Goal: Task Accomplishment & Management: Manage account settings

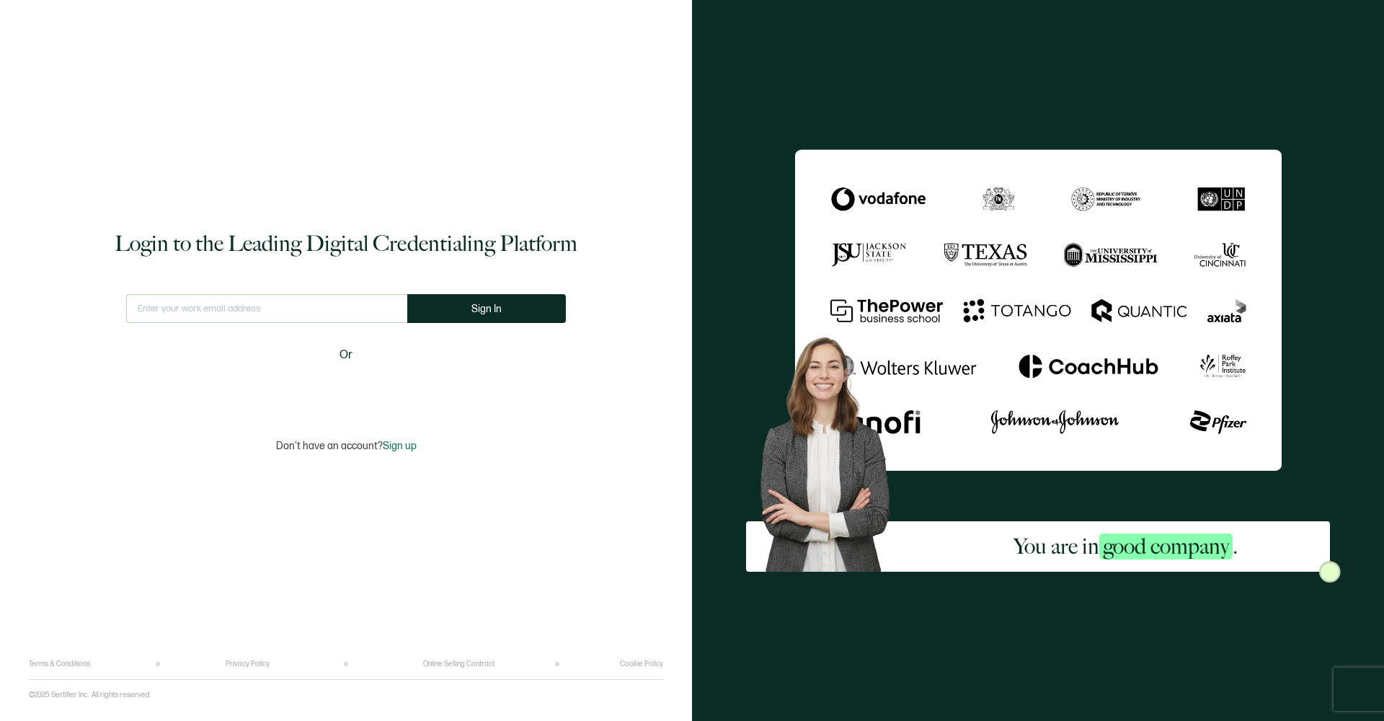
type input "[EMAIL_ADDRESS][DOMAIN_NAME]"
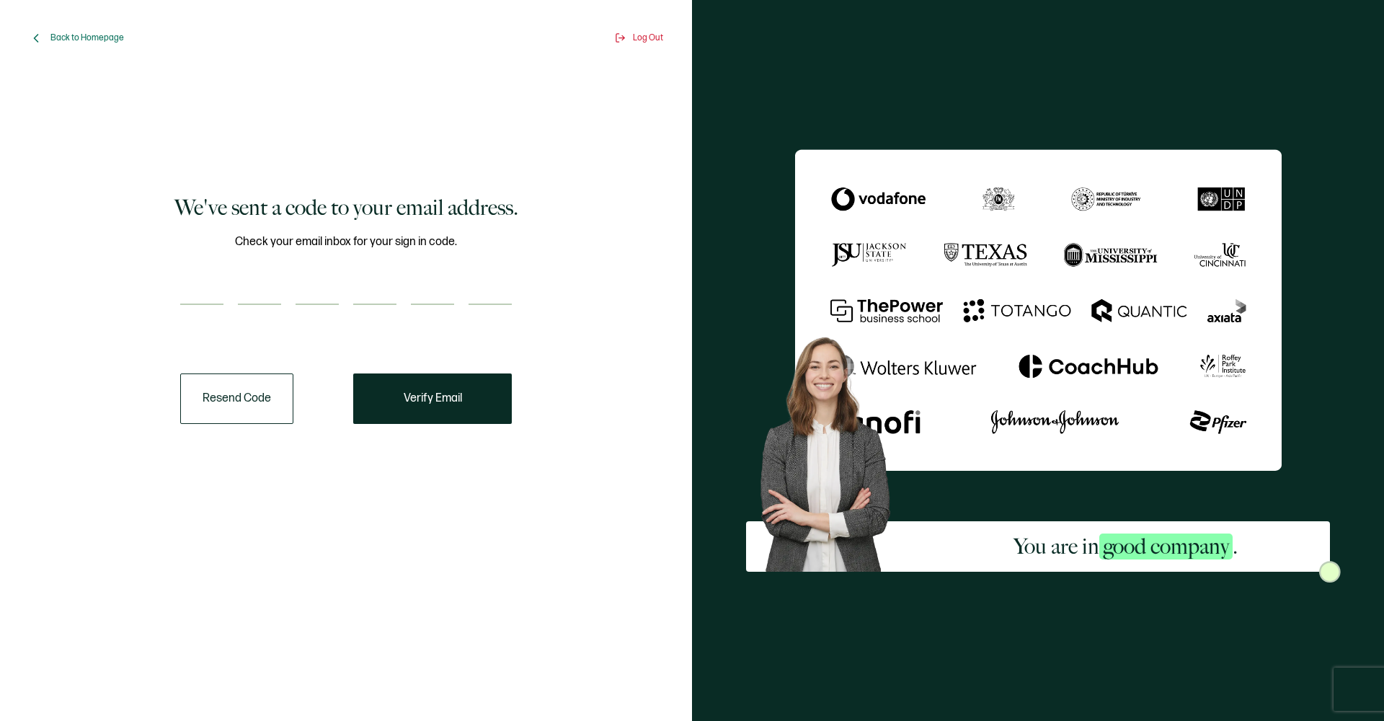
click at [208, 290] on input "number" at bounding box center [201, 290] width 43 height 29
type input "2"
type input "8"
type input "6"
type input "7"
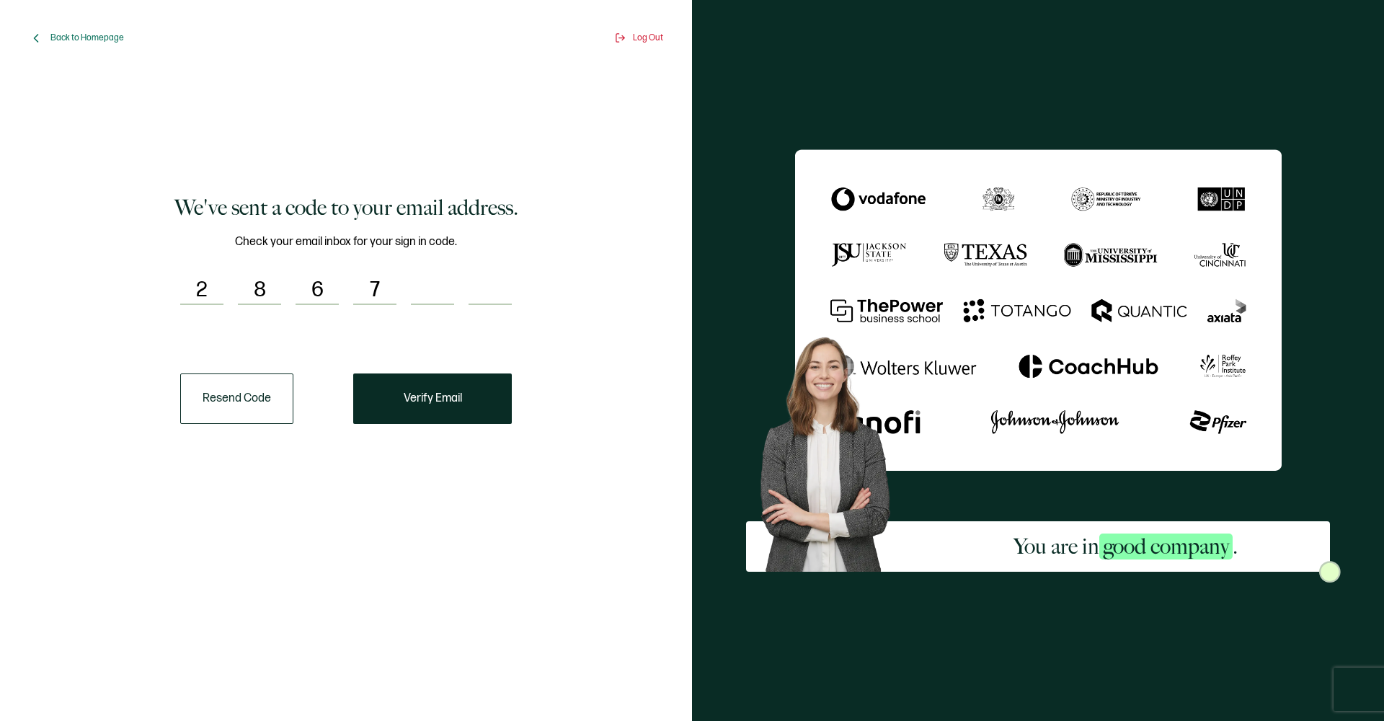
type input "8"
type input "1"
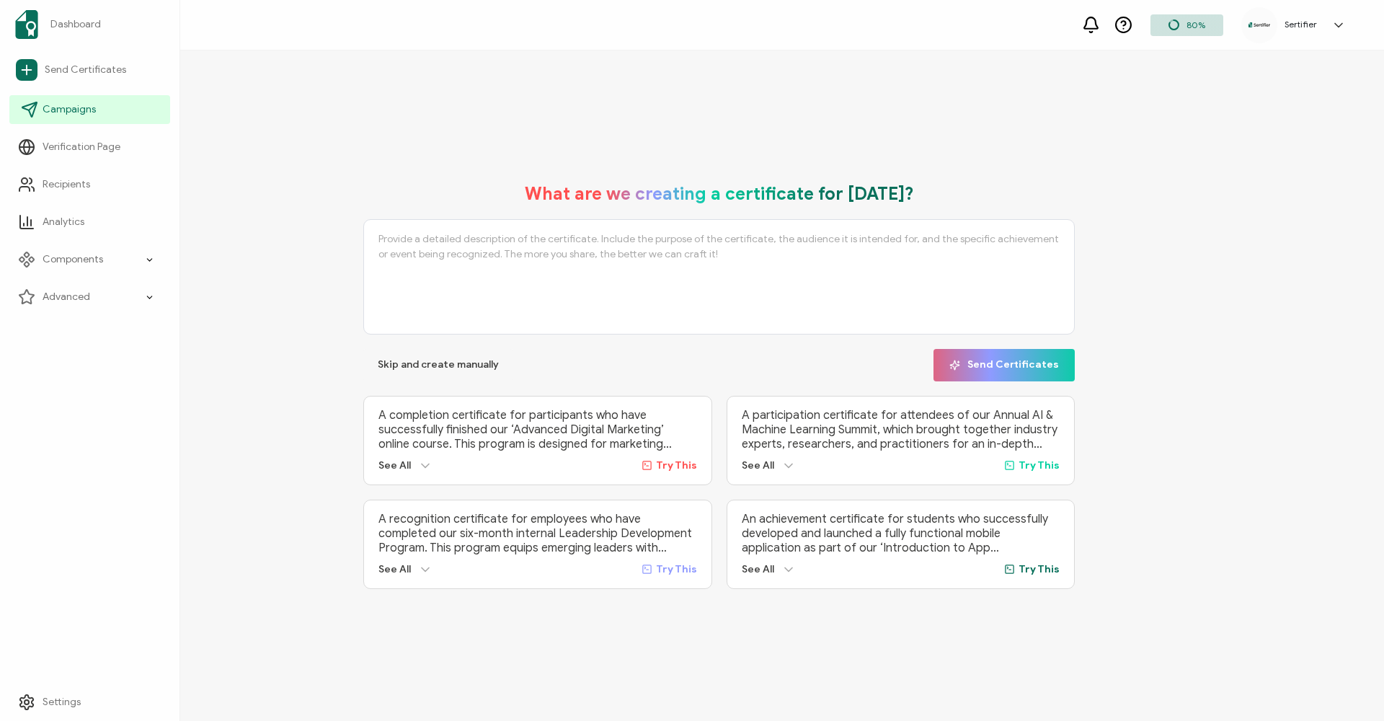
click at [40, 108] on link "Campaigns" at bounding box center [89, 109] width 161 height 29
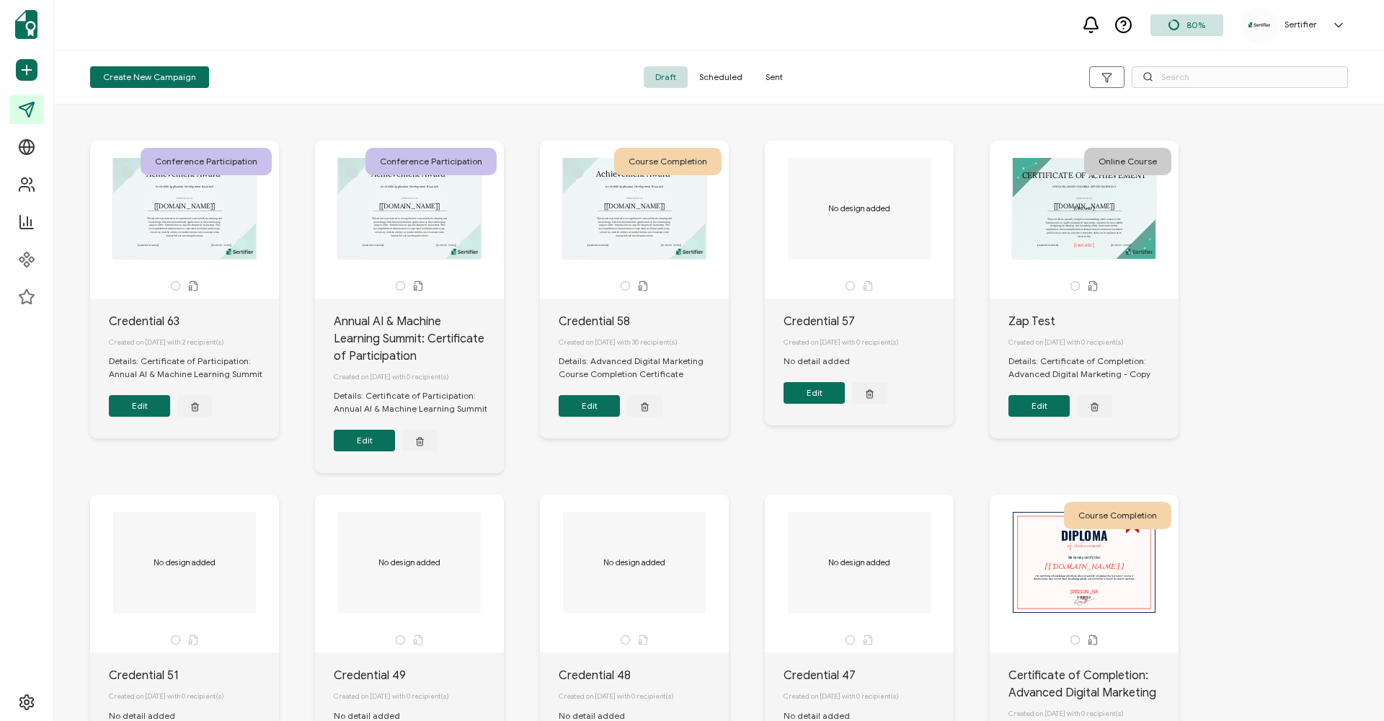
click at [154, 409] on button "Edit" at bounding box center [139, 406] width 61 height 22
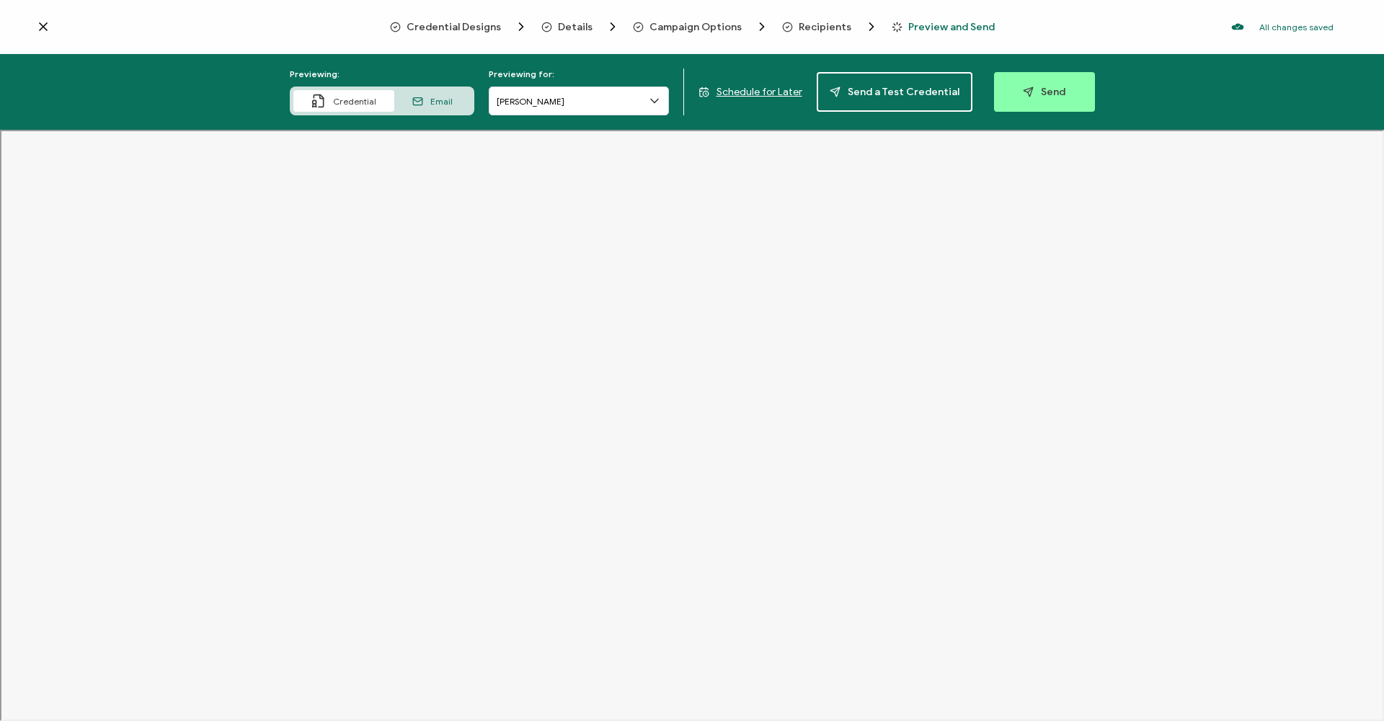
click at [706, 31] on span "Campaign Options" at bounding box center [695, 27] width 92 height 11
